Goal: Task Accomplishment & Management: Complete application form

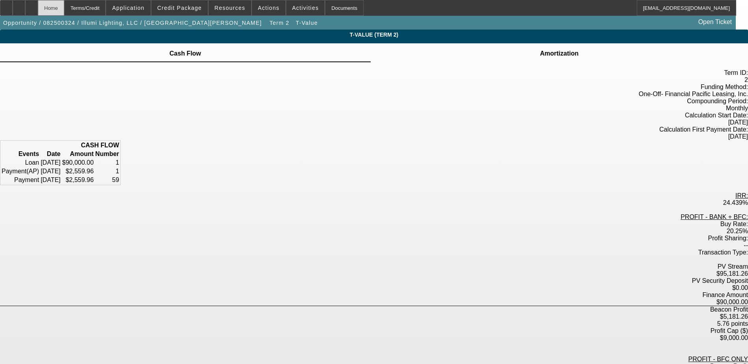
click at [64, 5] on div "Home" at bounding box center [51, 8] width 26 height 16
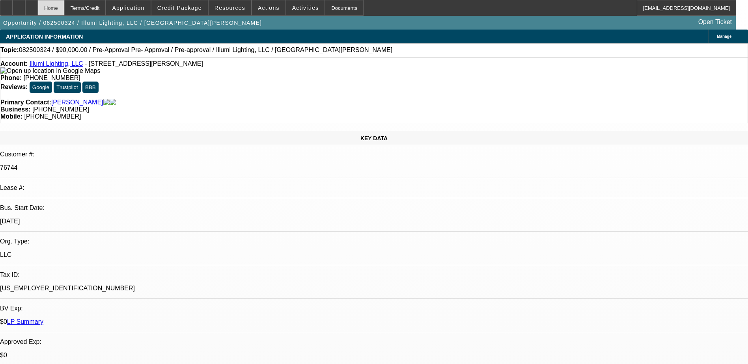
select select "0"
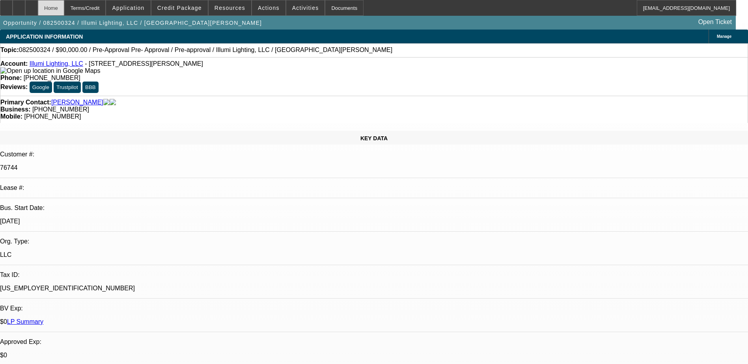
select select "0"
select select "1"
select select "3"
select select "6"
select select "1"
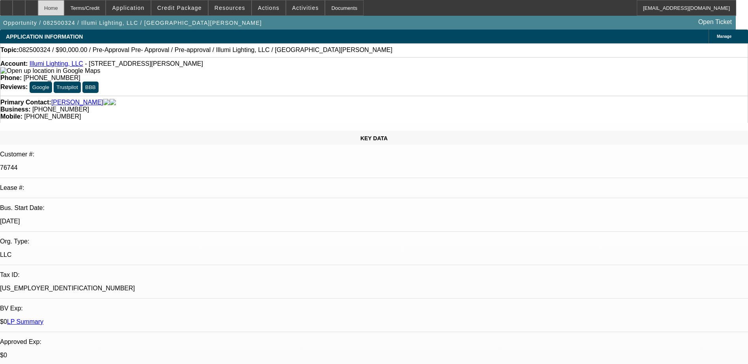
select select "3"
select select "6"
